Goal: Check status: Check status

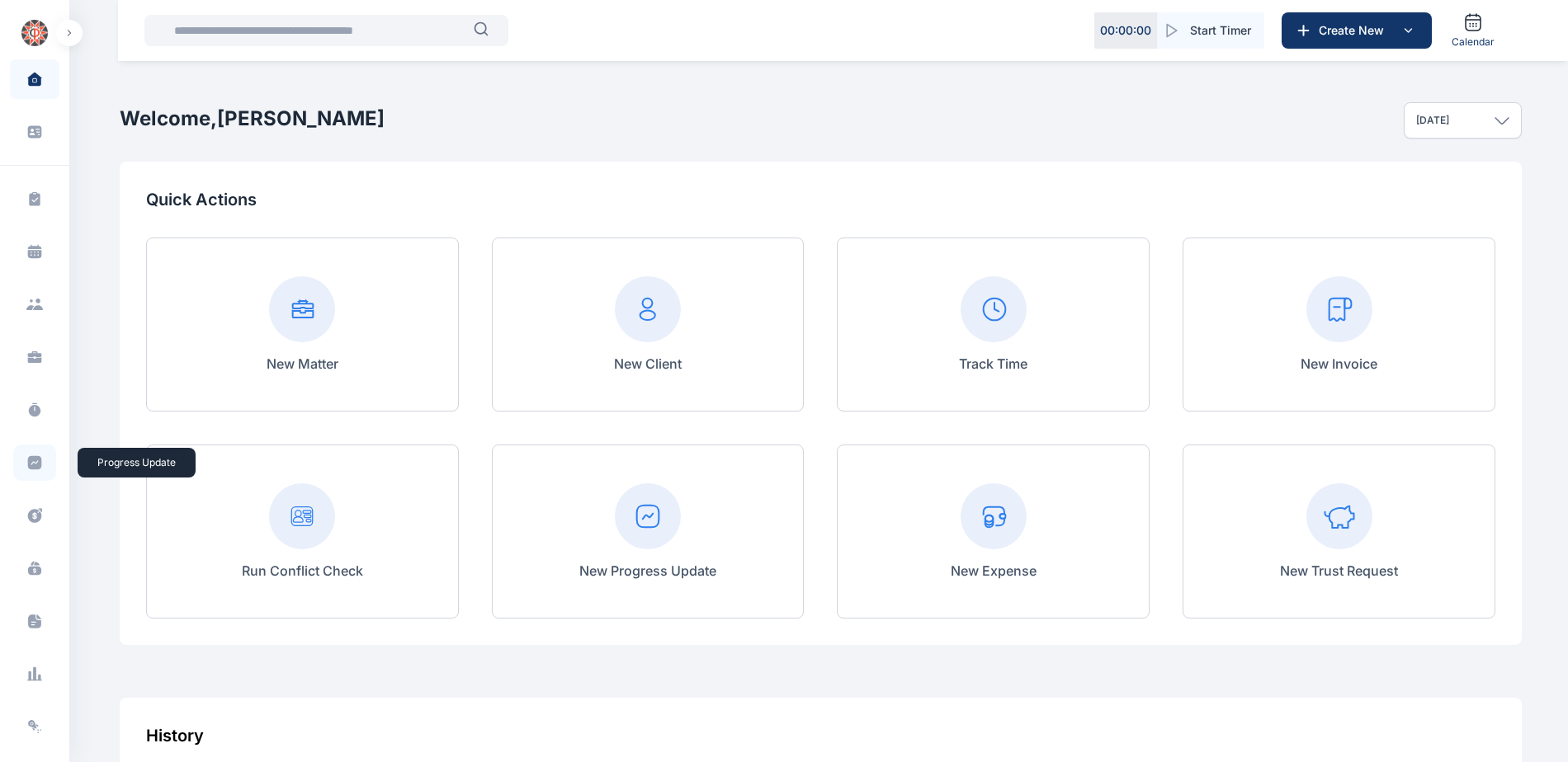
click at [31, 461] on icon at bounding box center [34, 462] width 14 height 14
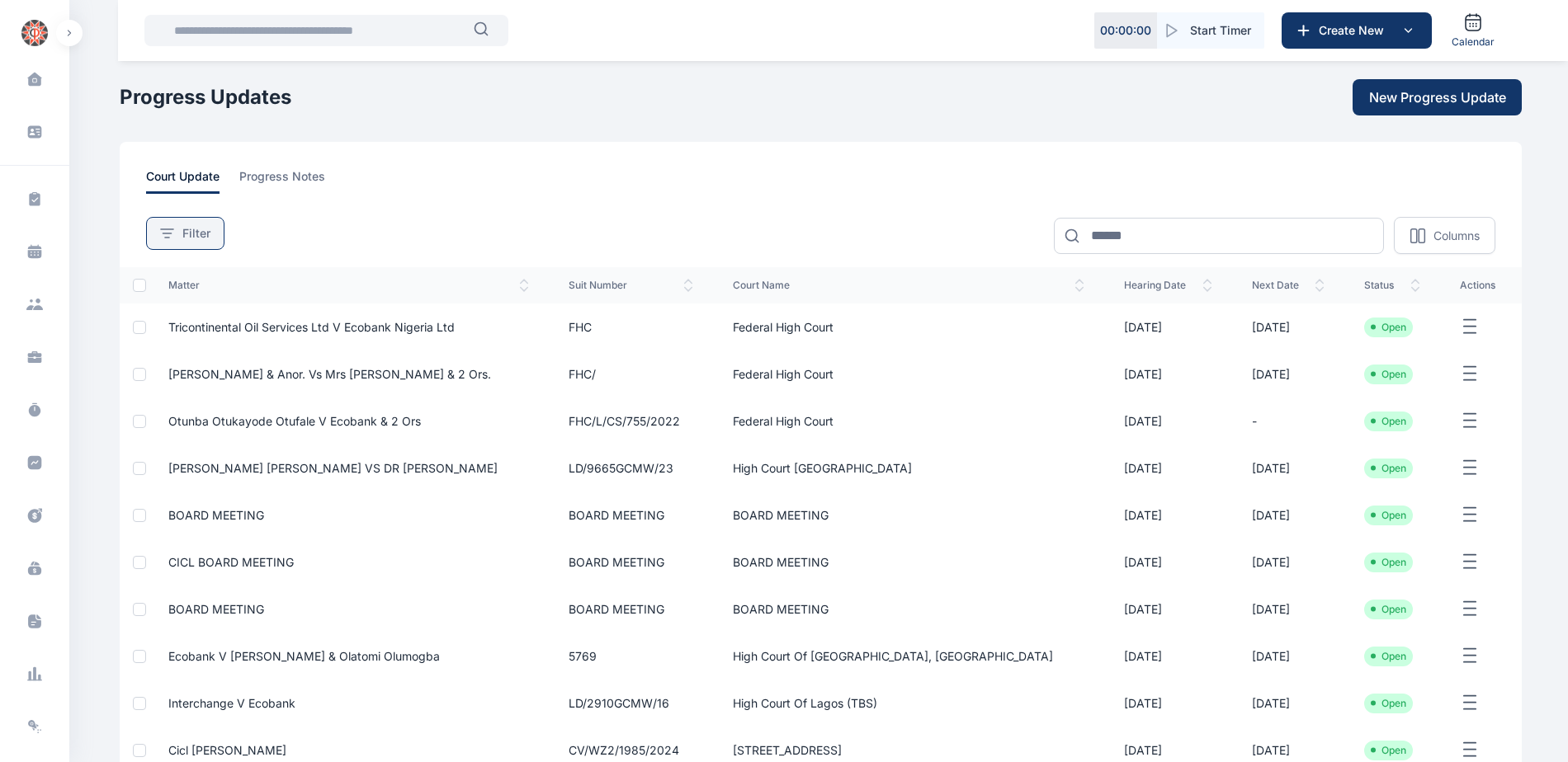
click at [173, 235] on icon at bounding box center [167, 233] width 14 height 10
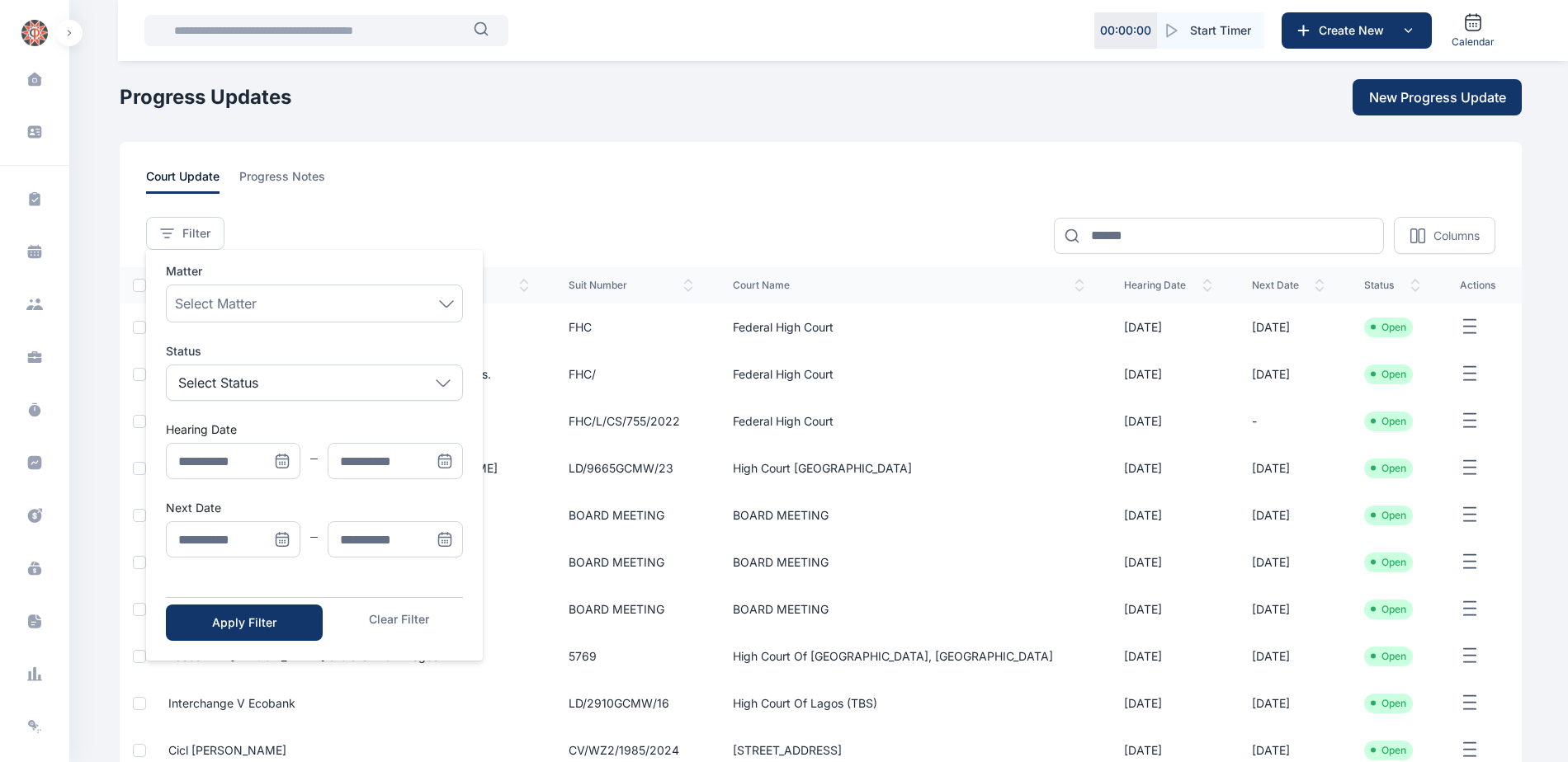
click at [279, 461] on icon "Menu" at bounding box center [282, 461] width 17 height 17
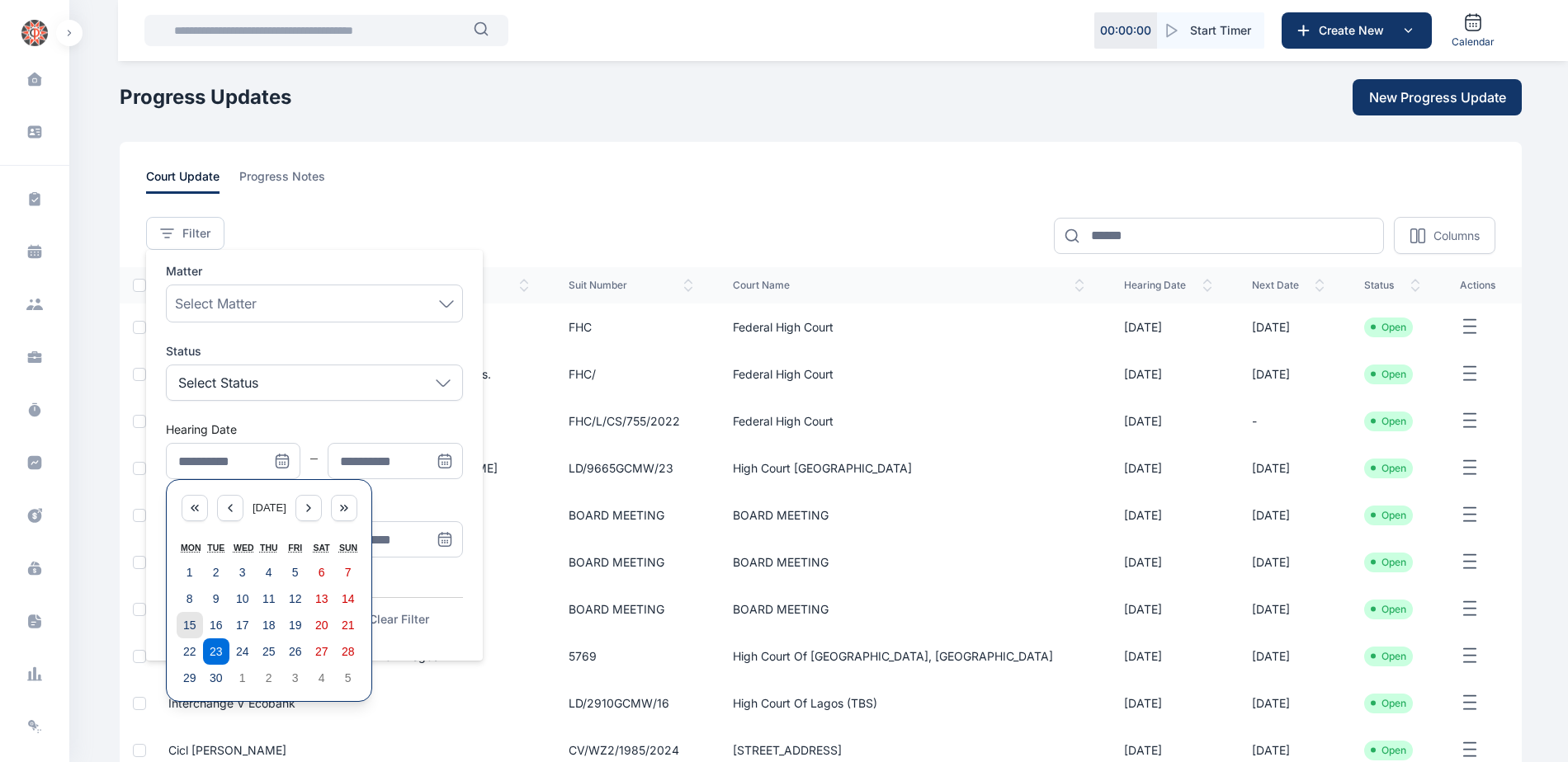
click at [196, 621] on button "15" at bounding box center [190, 625] width 27 height 27
type input "**********"
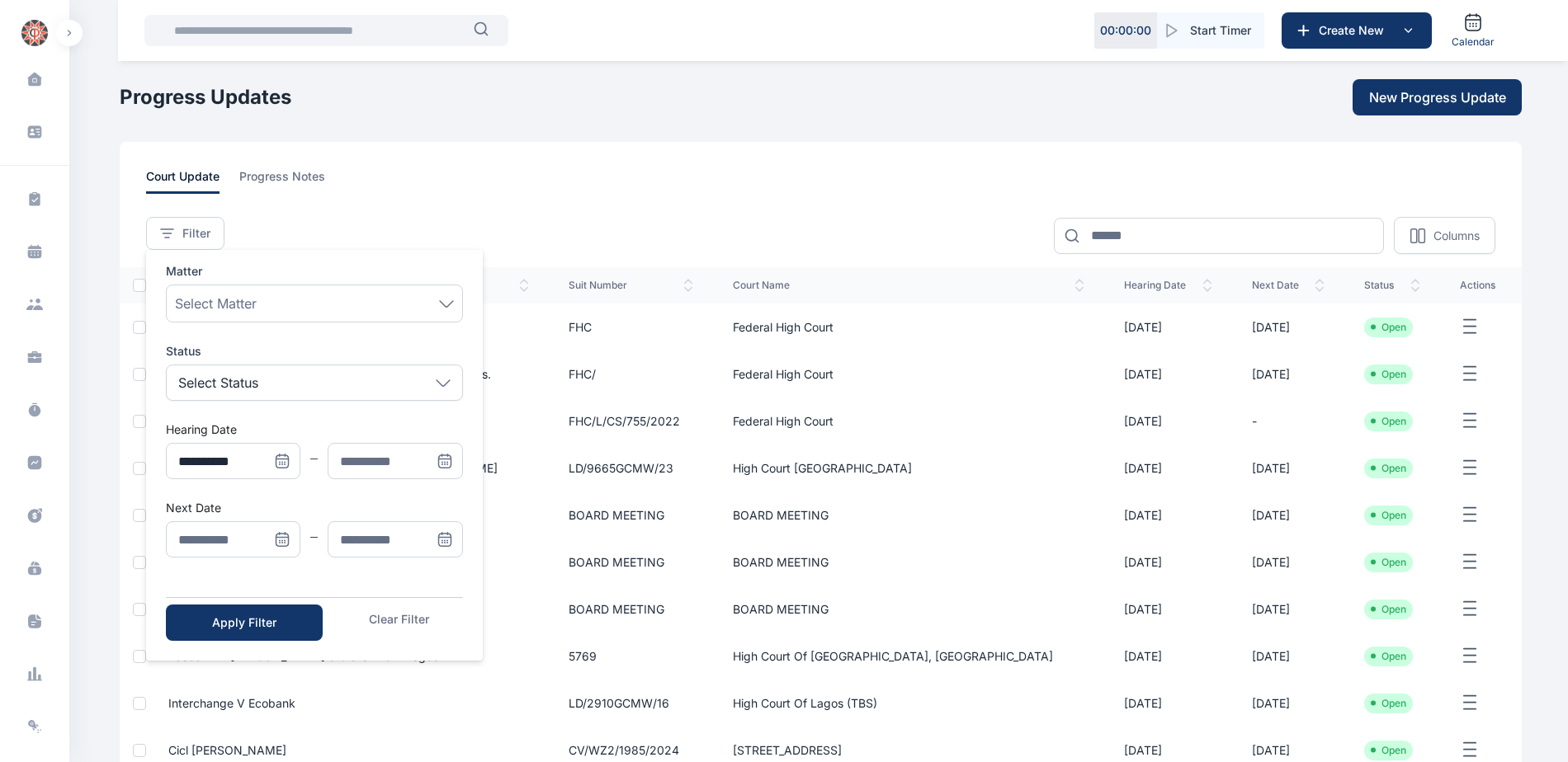
click at [439, 468] on icon "Menu" at bounding box center [444, 461] width 12 height 12
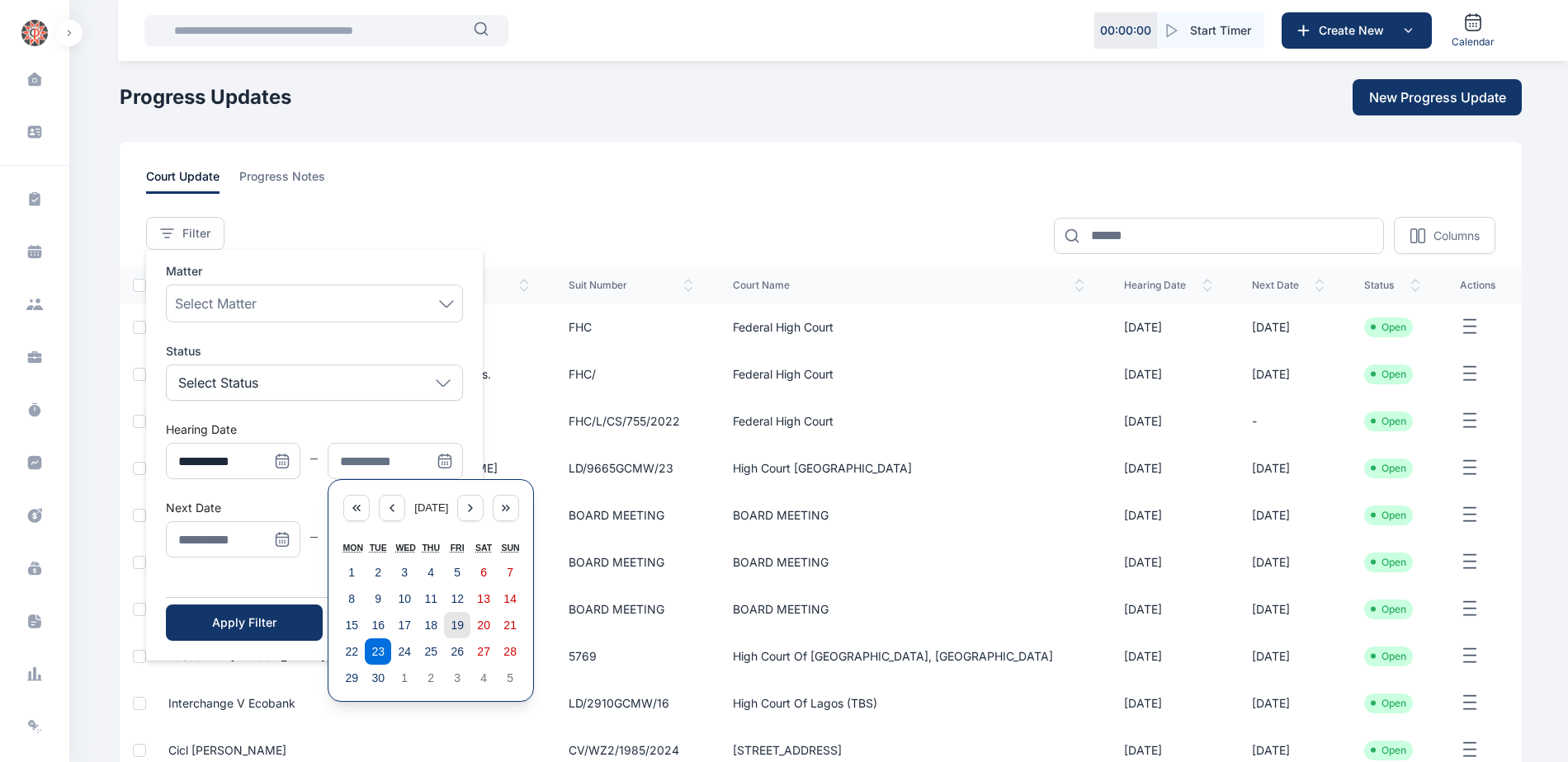
click at [452, 626] on abbr "19" at bounding box center [457, 625] width 13 height 13
type input "**********"
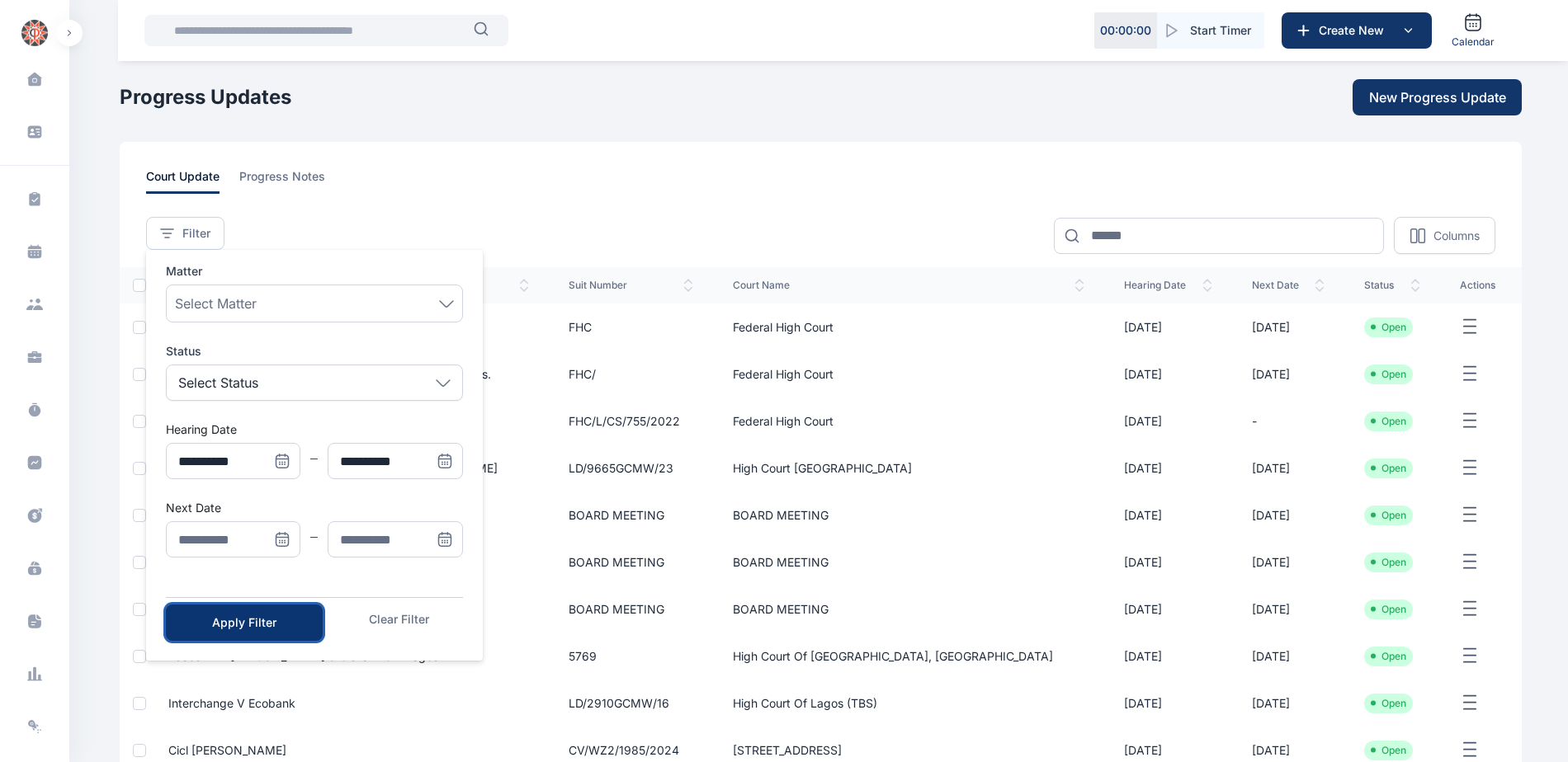
click at [260, 610] on button "Apply Filter" at bounding box center [243, 622] width 156 height 36
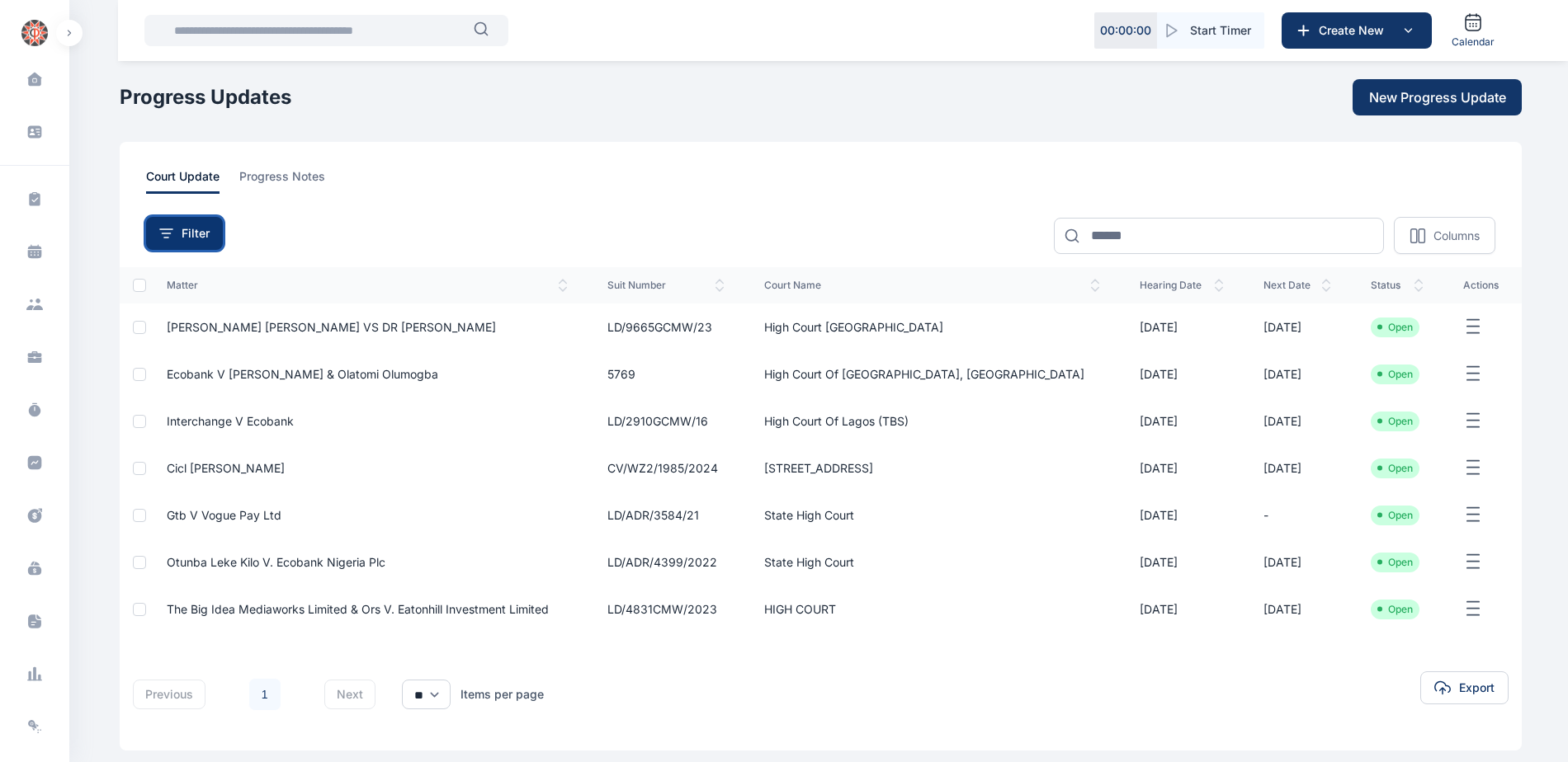
click at [191, 236] on span "Filter" at bounding box center [195, 234] width 28 height 17
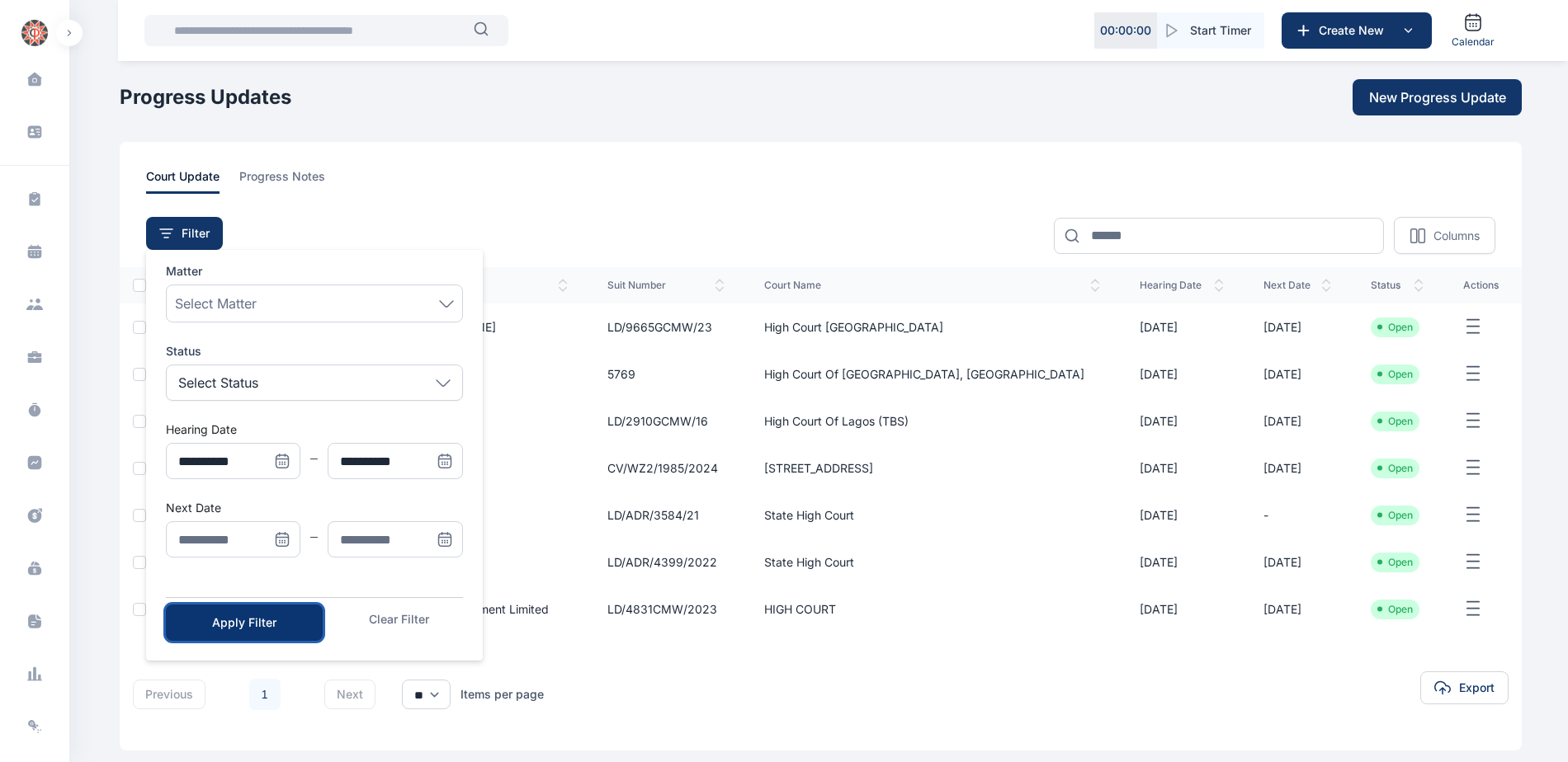
click at [286, 618] on div "Apply Filter" at bounding box center [244, 623] width 104 height 17
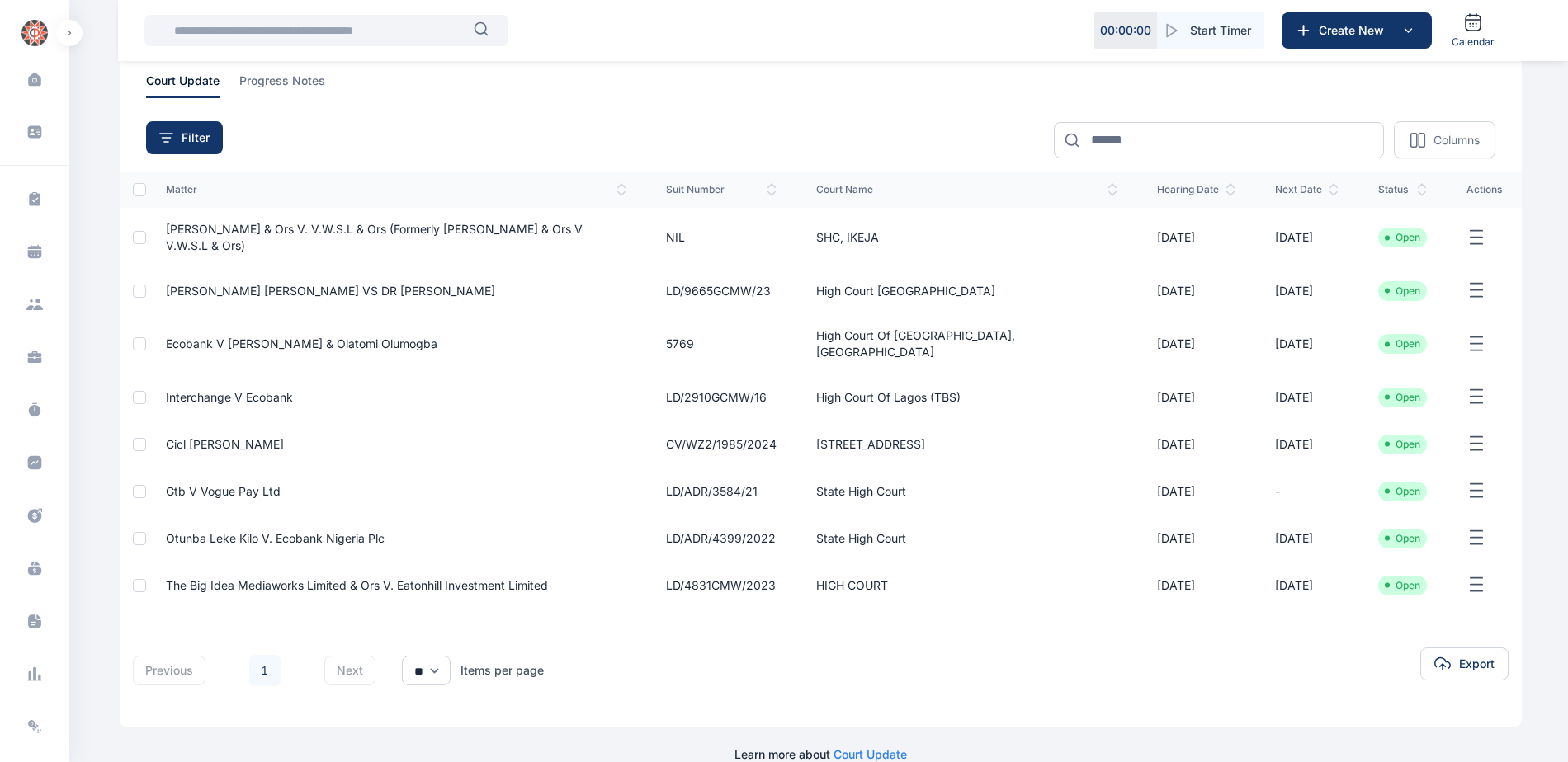
scroll to position [98, 0]
click at [34, 462] on icon at bounding box center [35, 463] width 17 height 17
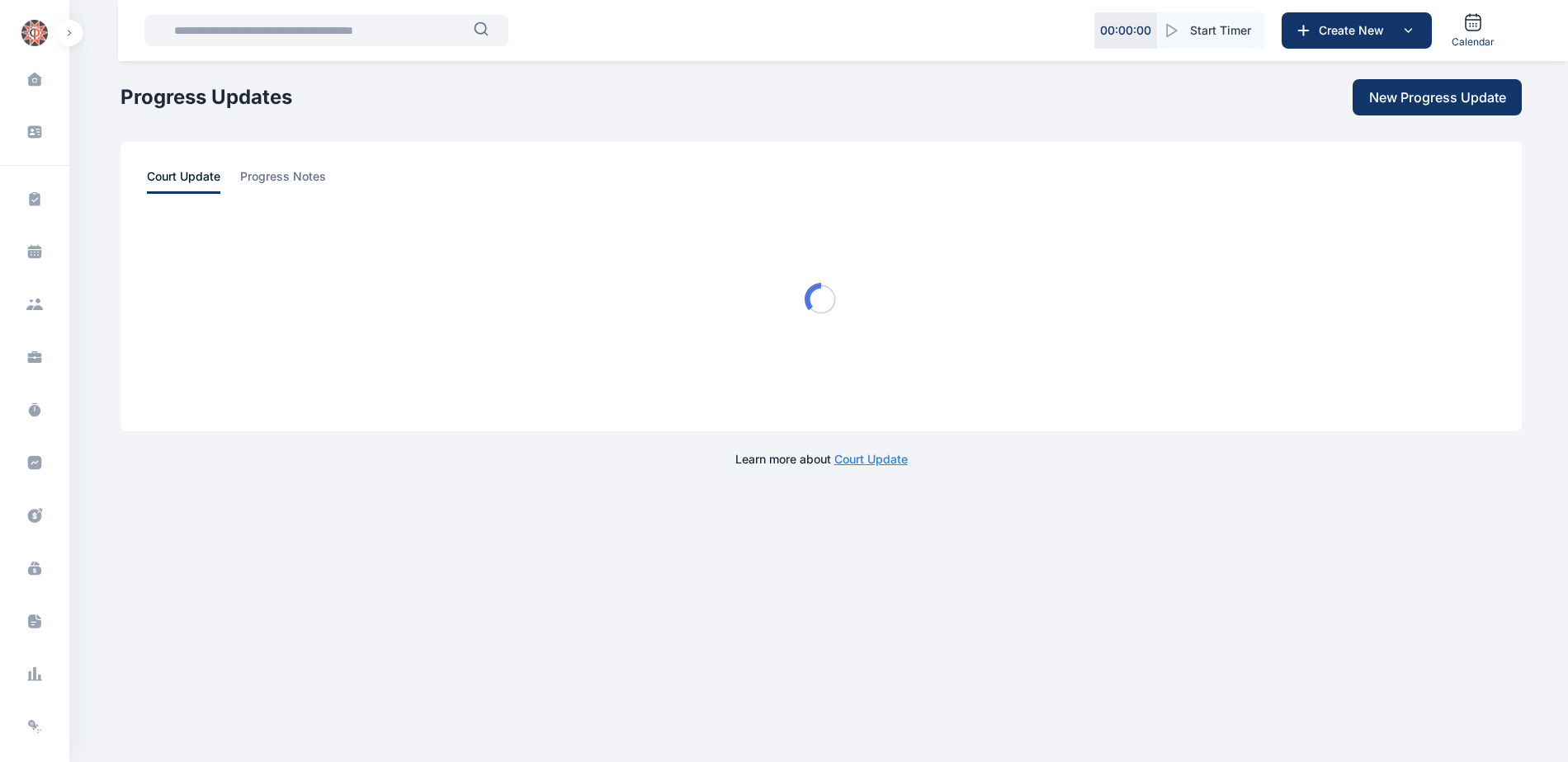
scroll to position [0, 0]
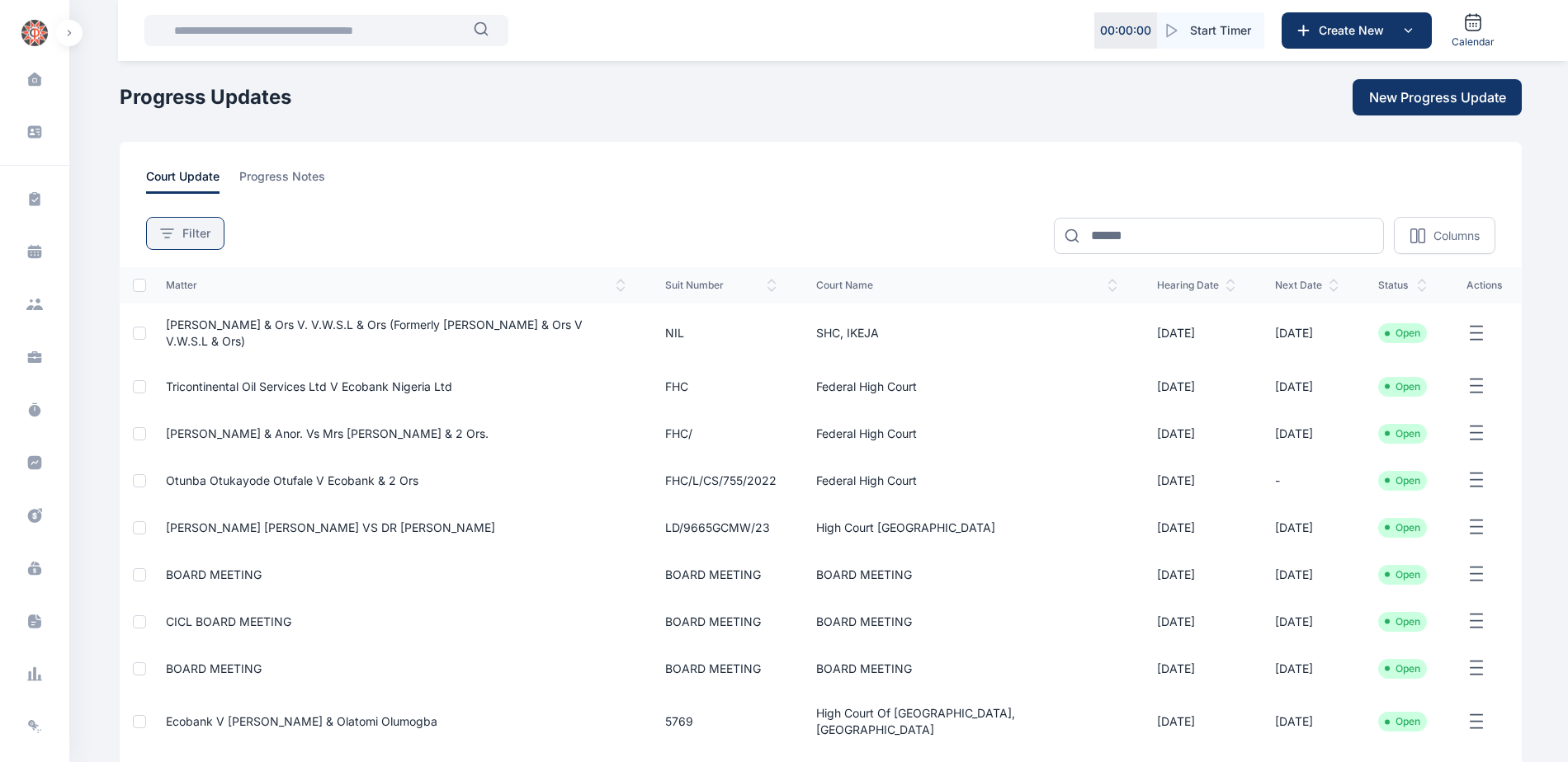
click at [218, 236] on button "Filter" at bounding box center [185, 234] width 79 height 33
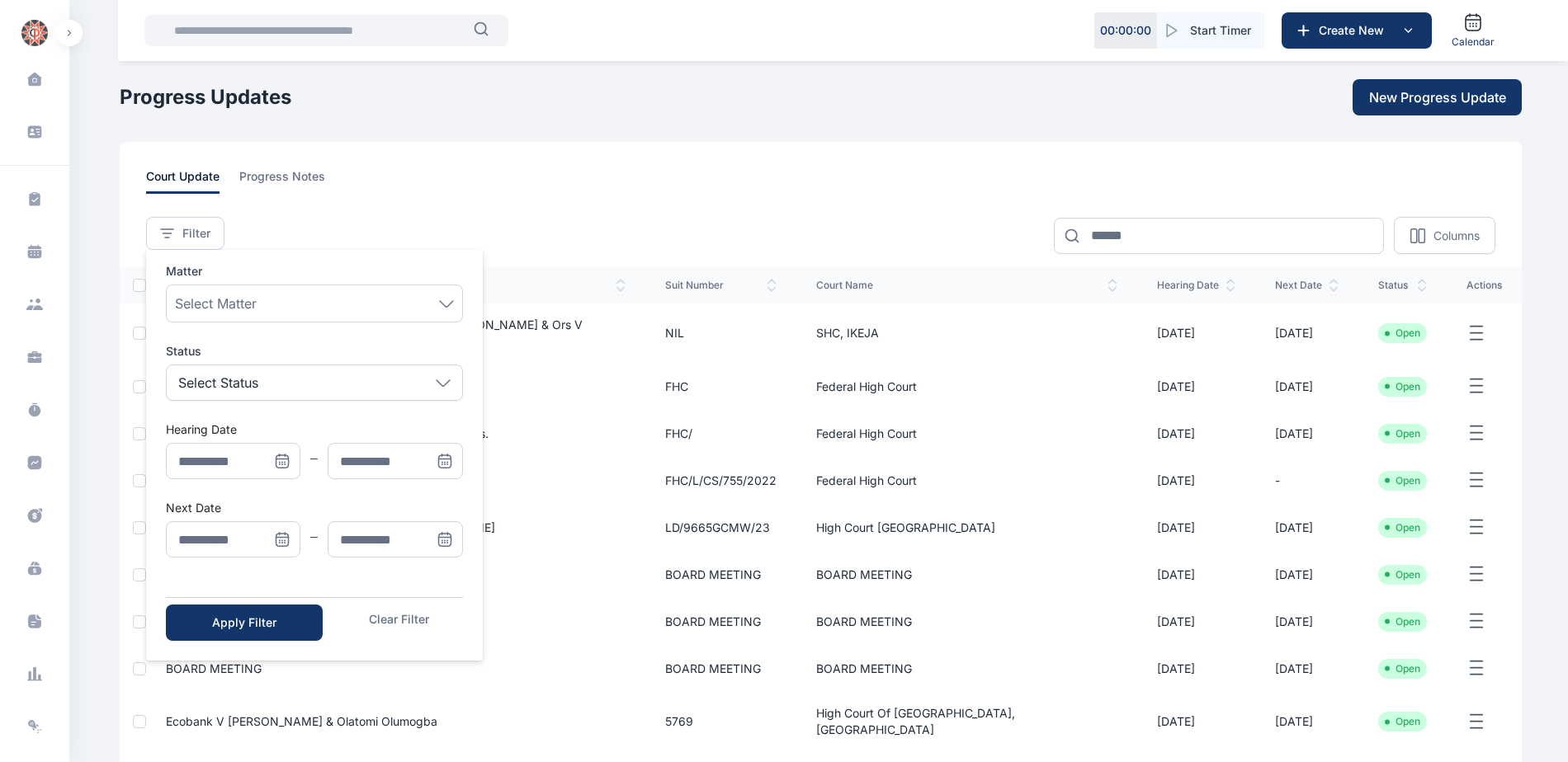
click at [273, 538] on span "Menu" at bounding box center [281, 539] width 36 height 36
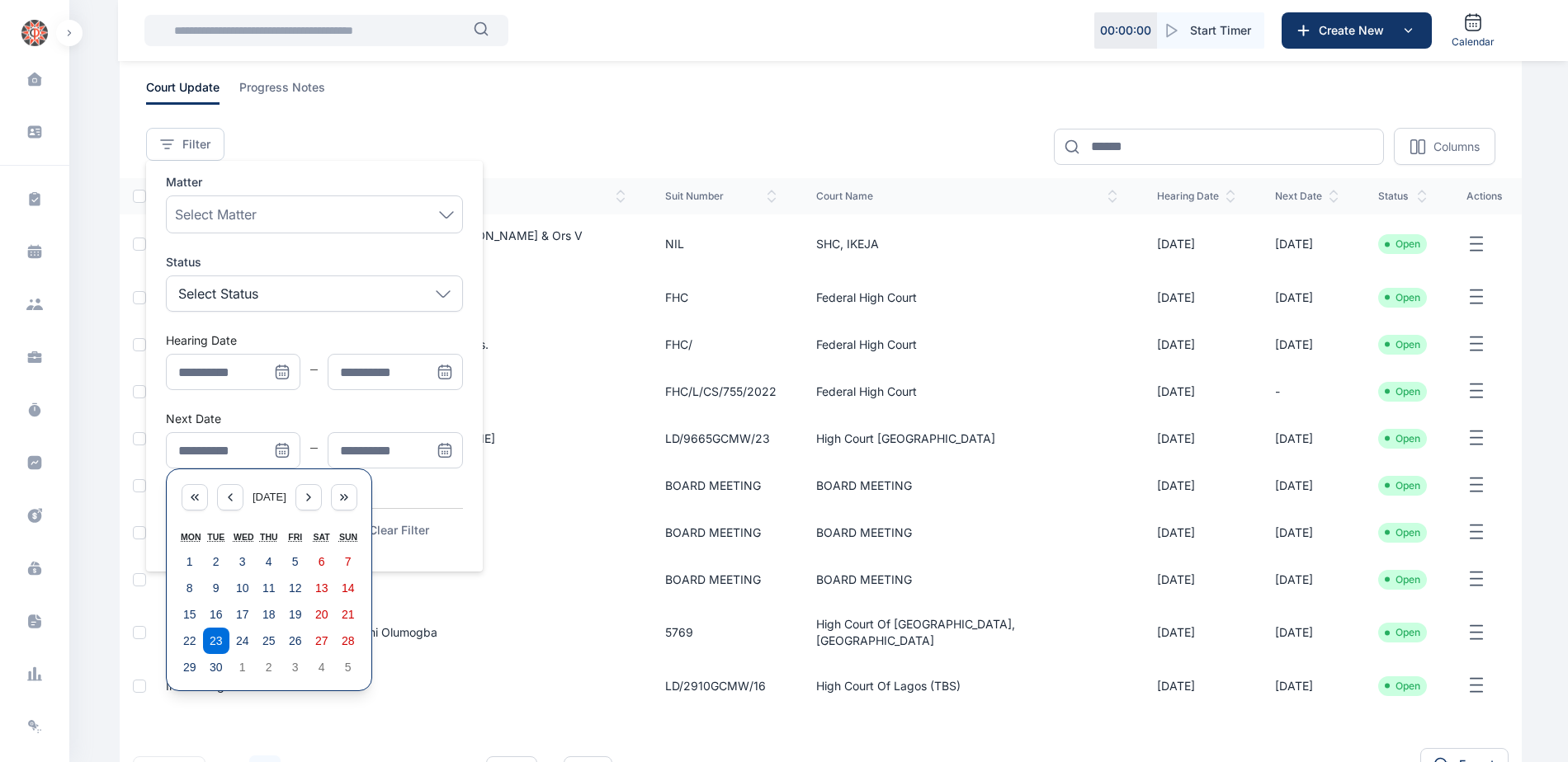
scroll to position [192, 0]
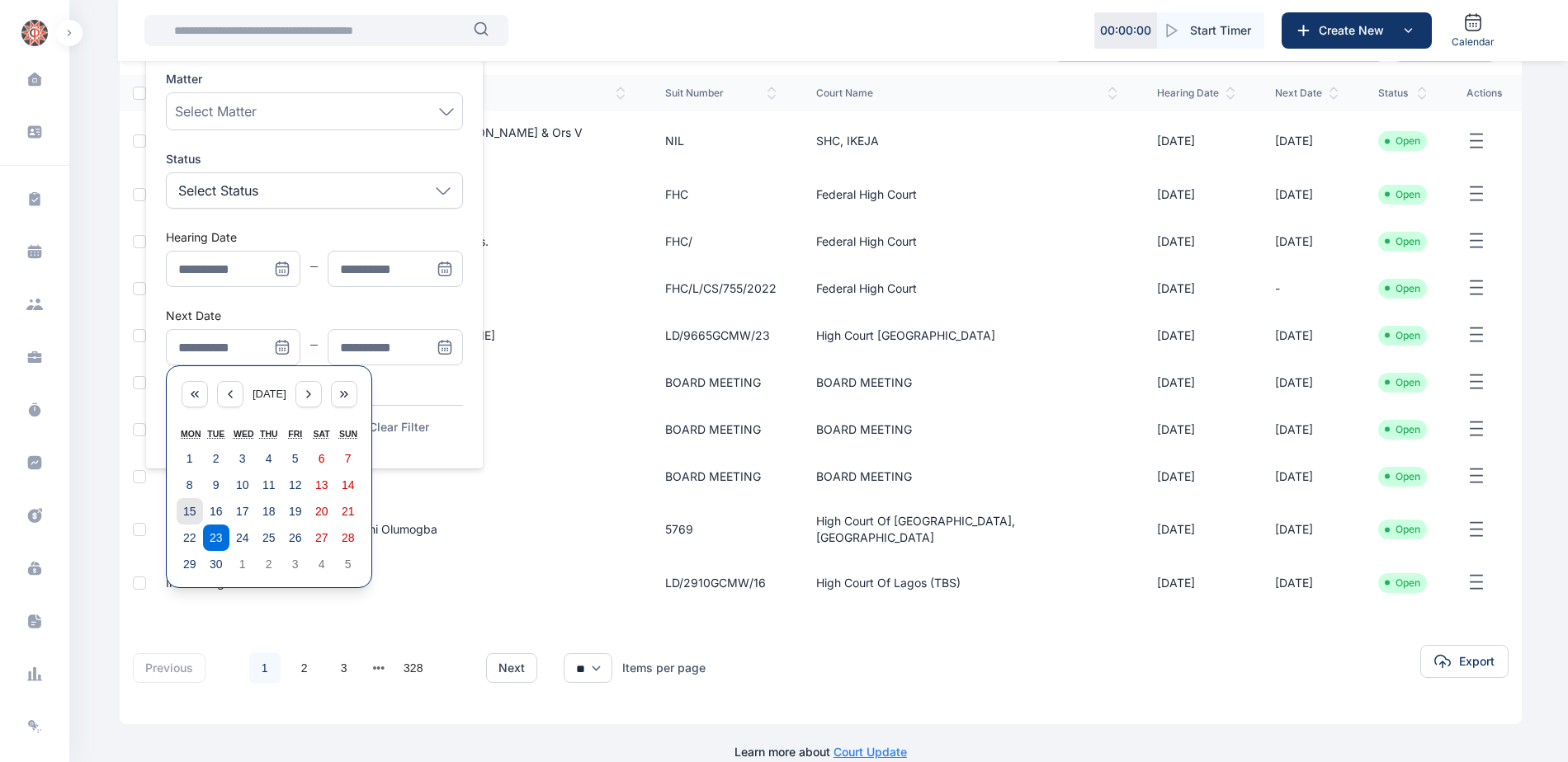
click at [193, 509] on abbr "15" at bounding box center [190, 511] width 13 height 13
type input "**********"
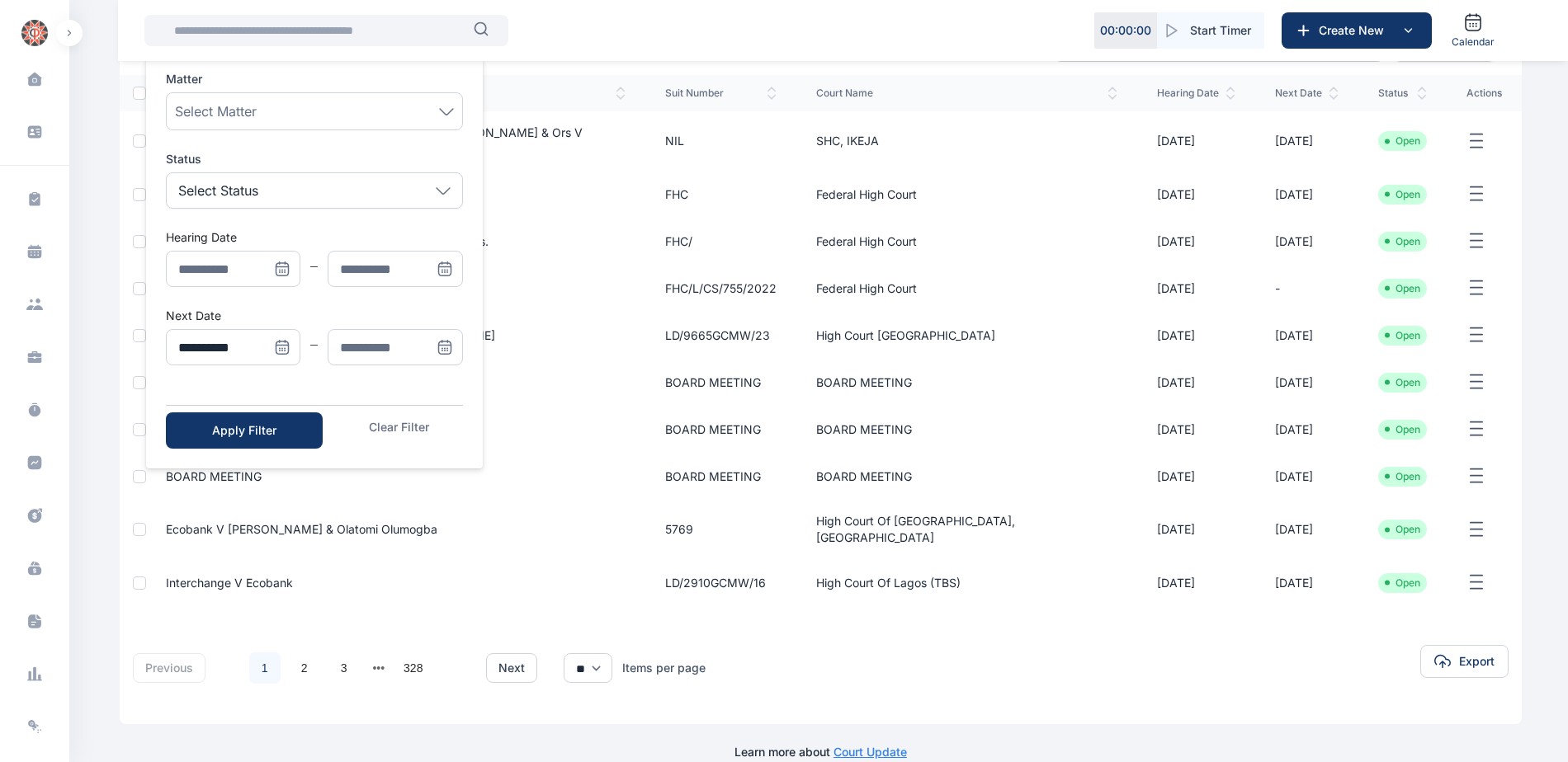
click at [444, 348] on icon "Menu" at bounding box center [445, 348] width 17 height 17
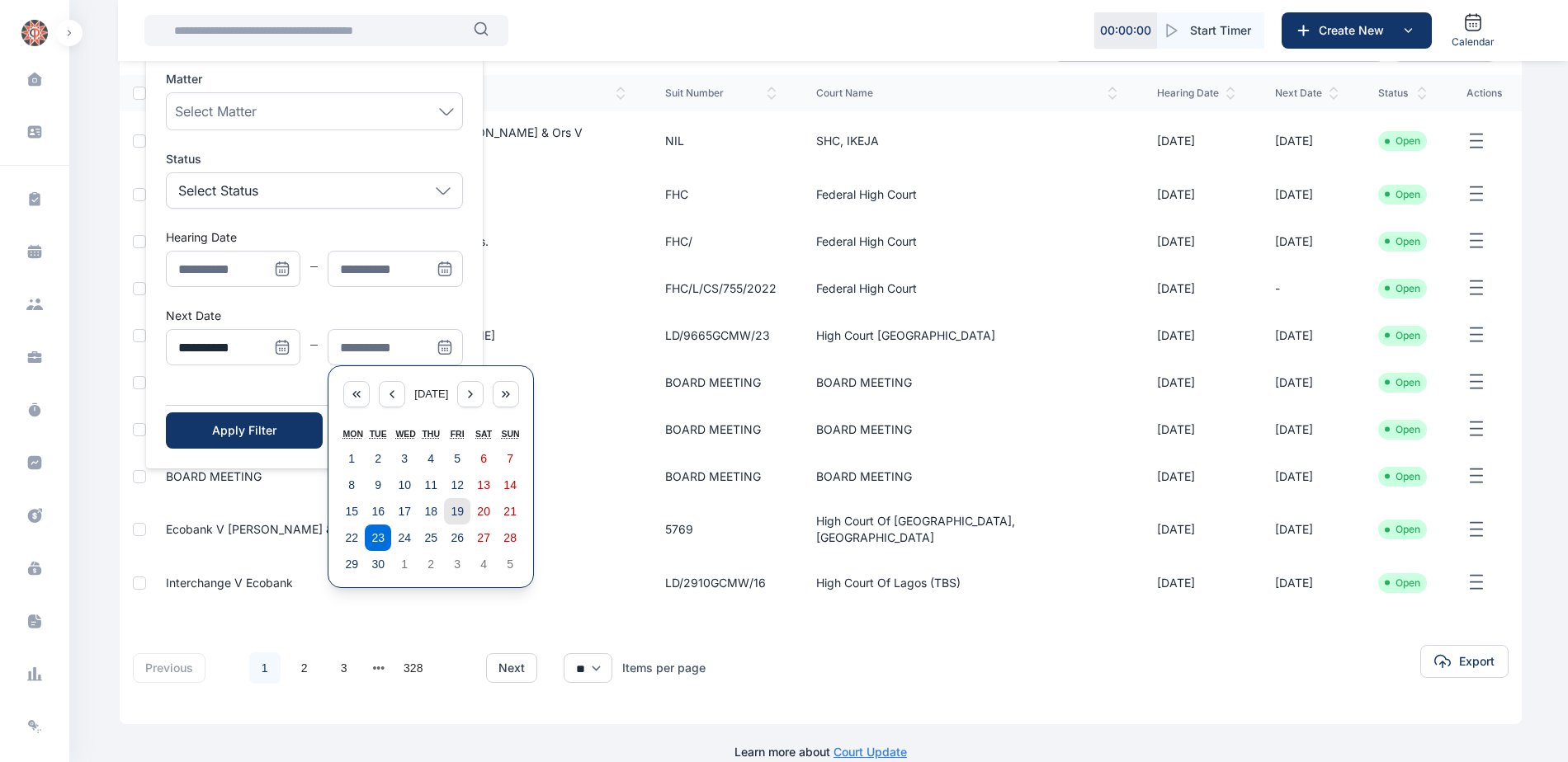
click at [457, 509] on abbr "19" at bounding box center [457, 511] width 13 height 13
type input "**********"
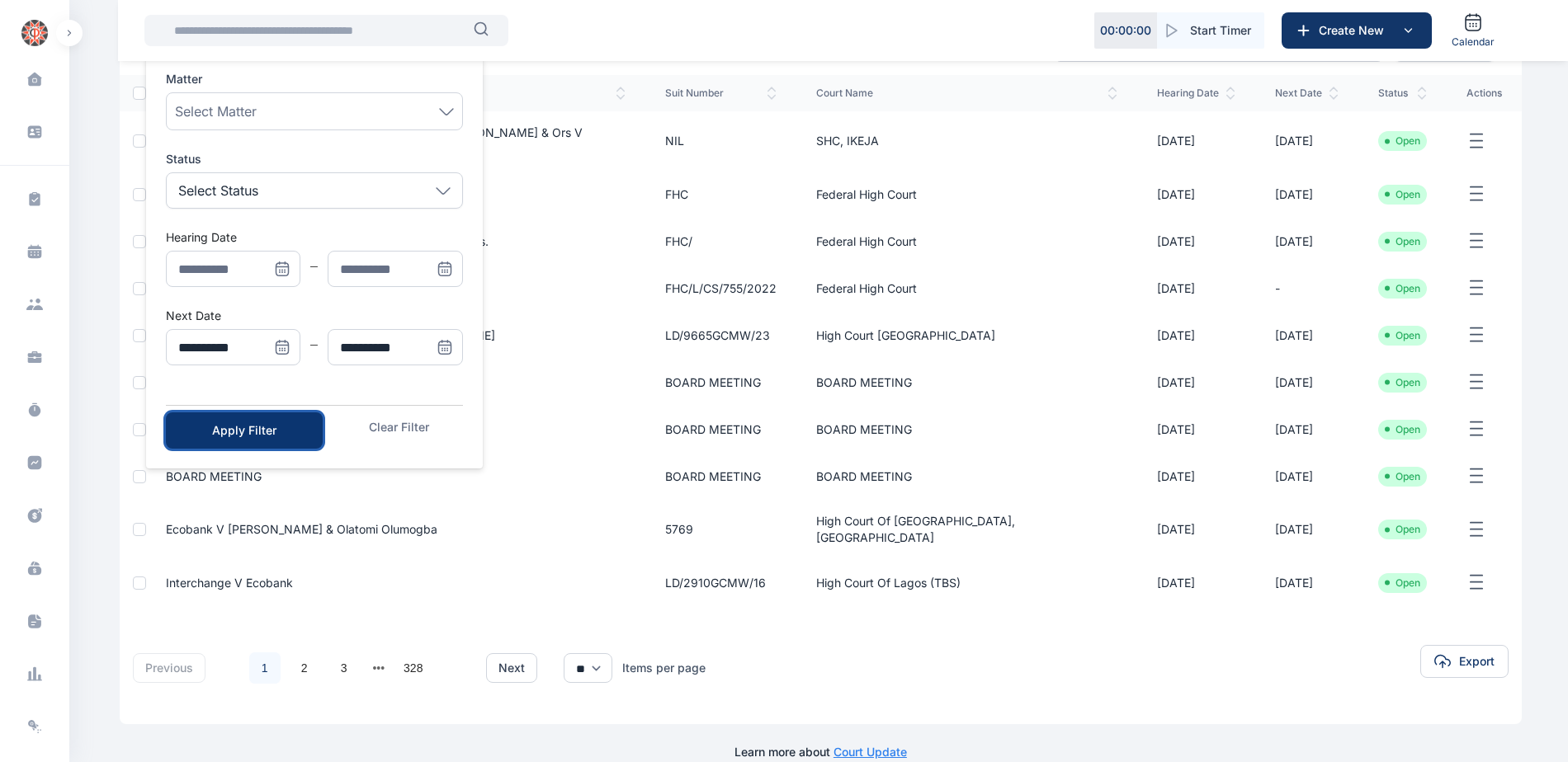
click at [255, 426] on div "Apply Filter" at bounding box center [244, 431] width 104 height 17
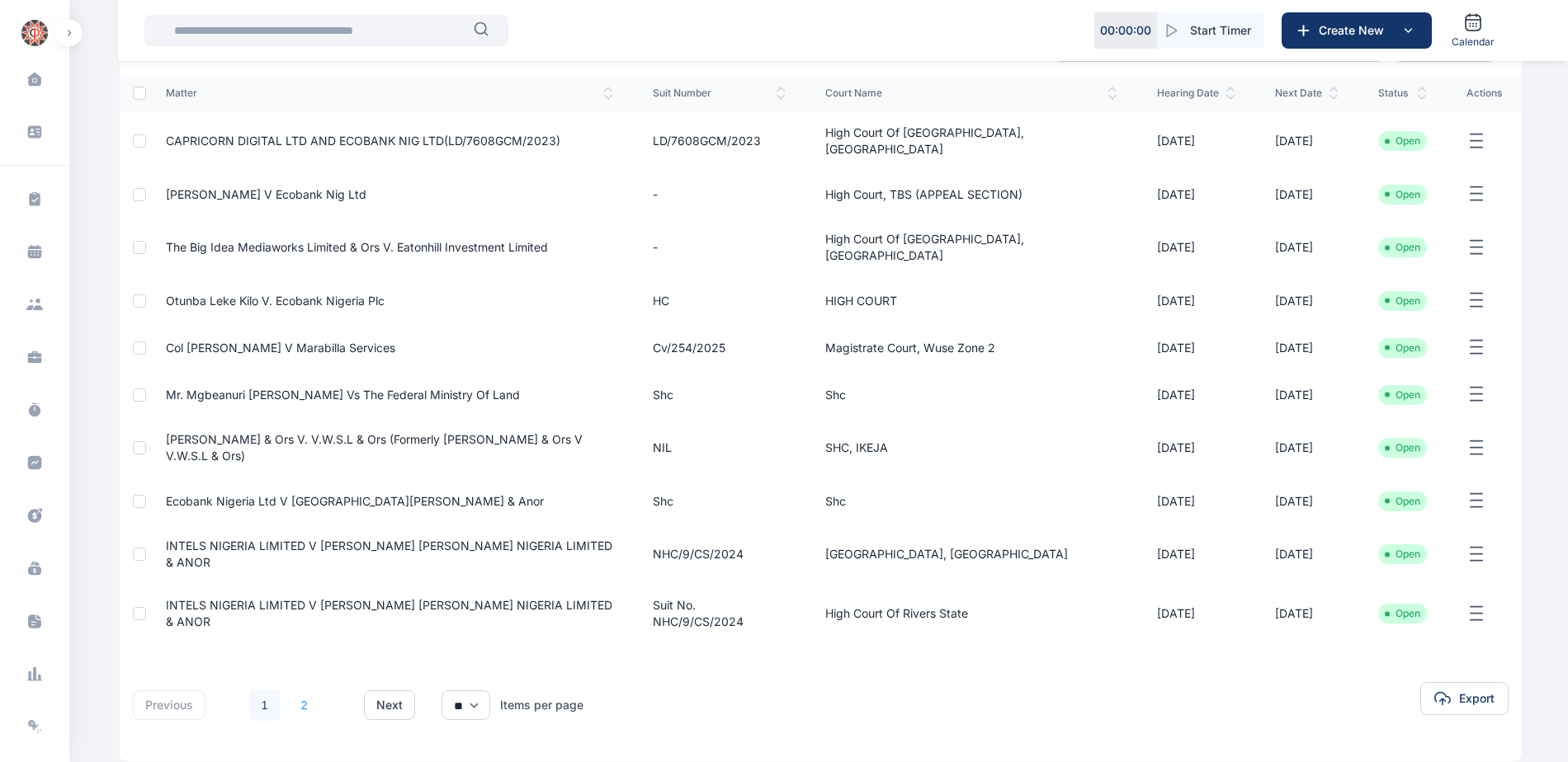
click at [302, 690] on link "2" at bounding box center [304, 706] width 31 height 31
